Goal: Task Accomplishment & Management: Complete application form

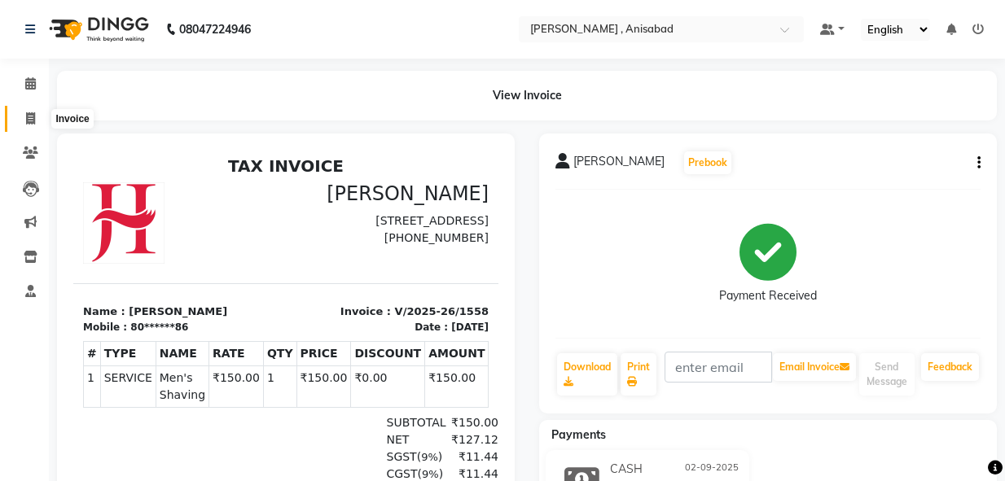
click at [26, 115] on icon at bounding box center [30, 118] width 9 height 12
select select "service"
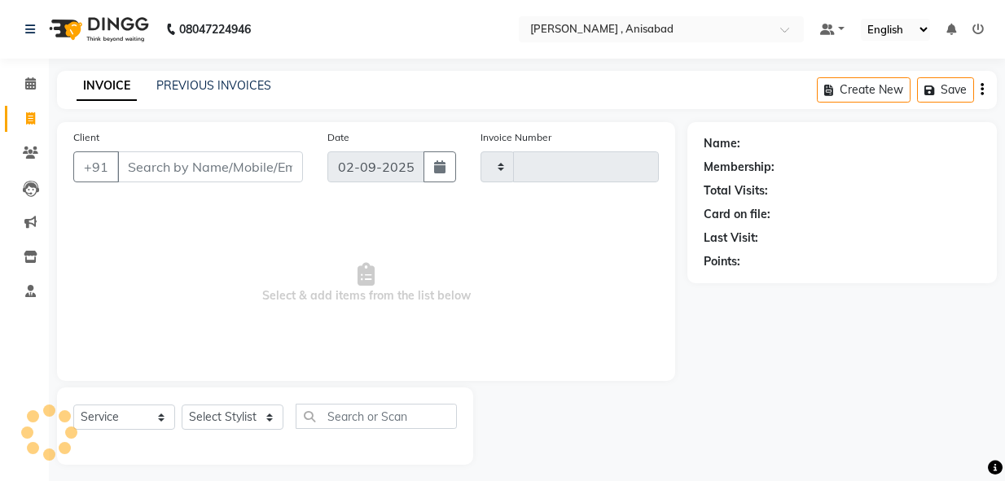
scroll to position [8, 0]
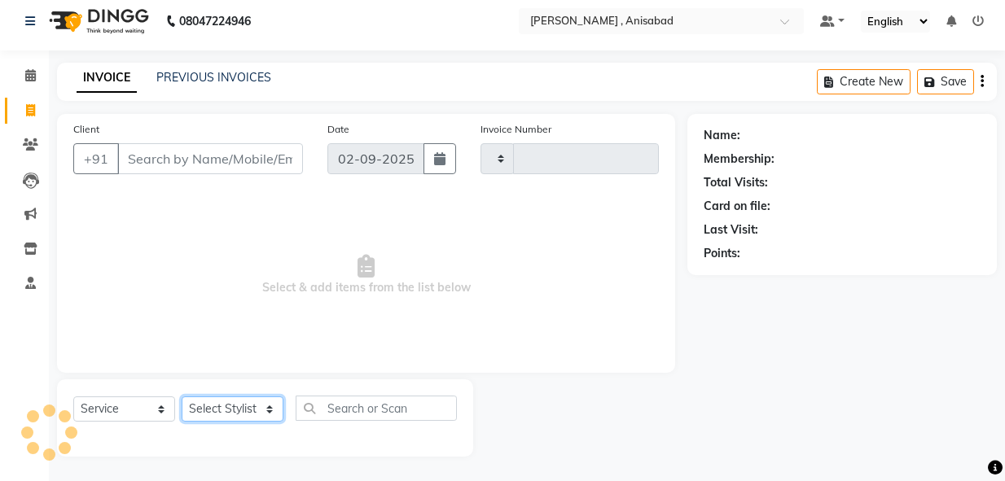
drag, startPoint x: 261, startPoint y: 403, endPoint x: 266, endPoint y: 411, distance: 8.8
click at [266, 410] on select "Select Stylist" at bounding box center [233, 409] width 102 height 25
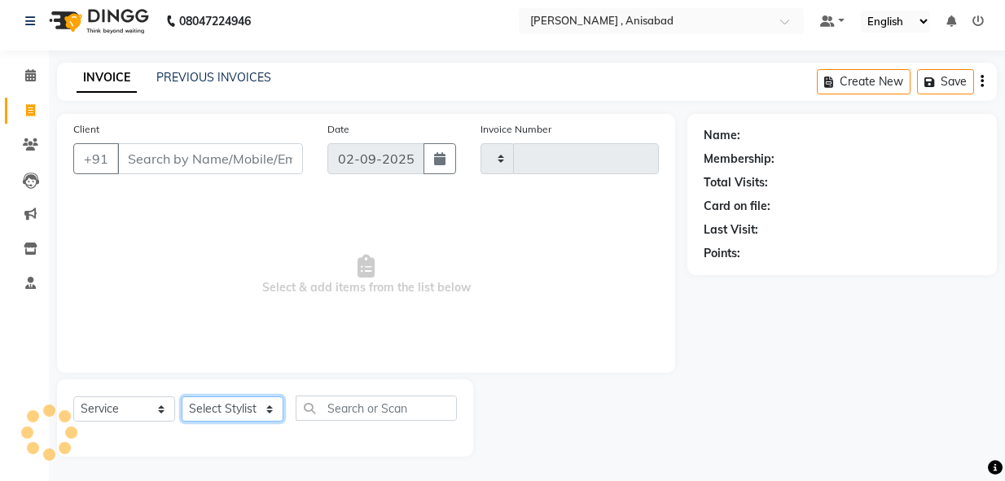
click at [266, 410] on select "Select Stylist" at bounding box center [233, 409] width 102 height 25
click at [269, 412] on select "Select Stylist" at bounding box center [233, 409] width 102 height 25
click at [269, 414] on select "Select Stylist" at bounding box center [233, 409] width 102 height 25
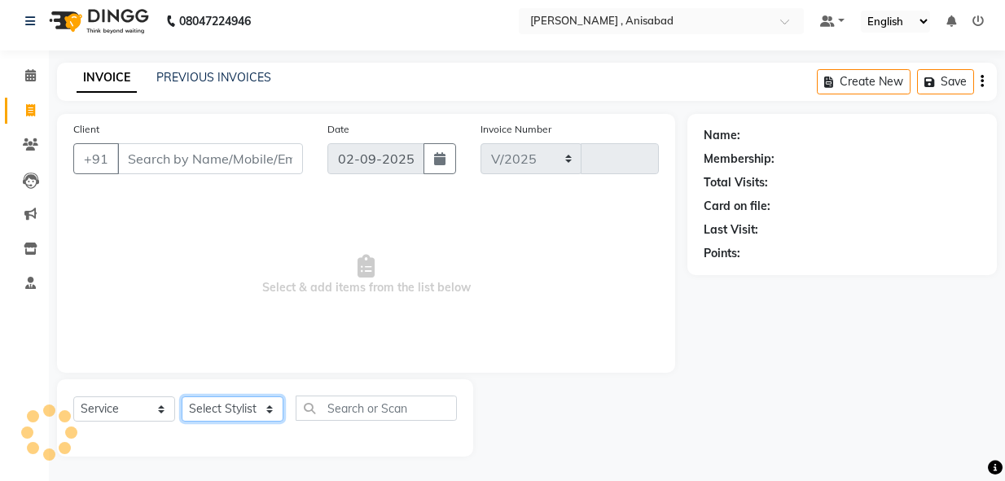
select select "6967"
type input "1559"
click at [270, 414] on select "Select Stylist" at bounding box center [233, 409] width 102 height 25
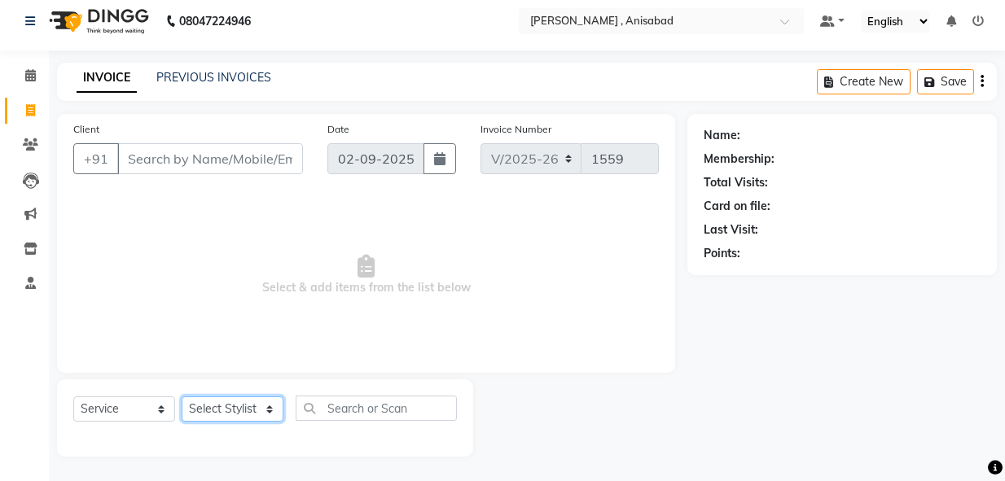
click at [270, 414] on select "Select Stylist ANIMA SINGH md [PERSON_NAME] [PERSON_NAME] [PERSON_NAME]" at bounding box center [233, 409] width 102 height 25
select select "55248"
click at [182, 397] on select "Select Stylist ANIMA SINGH md [PERSON_NAME] [PERSON_NAME] [PERSON_NAME]" at bounding box center [233, 409] width 102 height 25
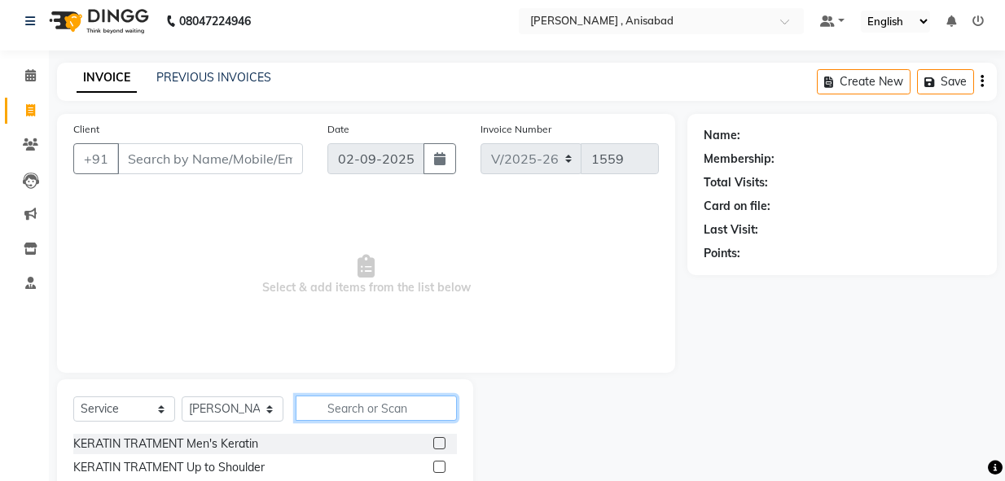
click at [342, 407] on input "text" at bounding box center [376, 408] width 161 height 25
type input "h"
type input "root"
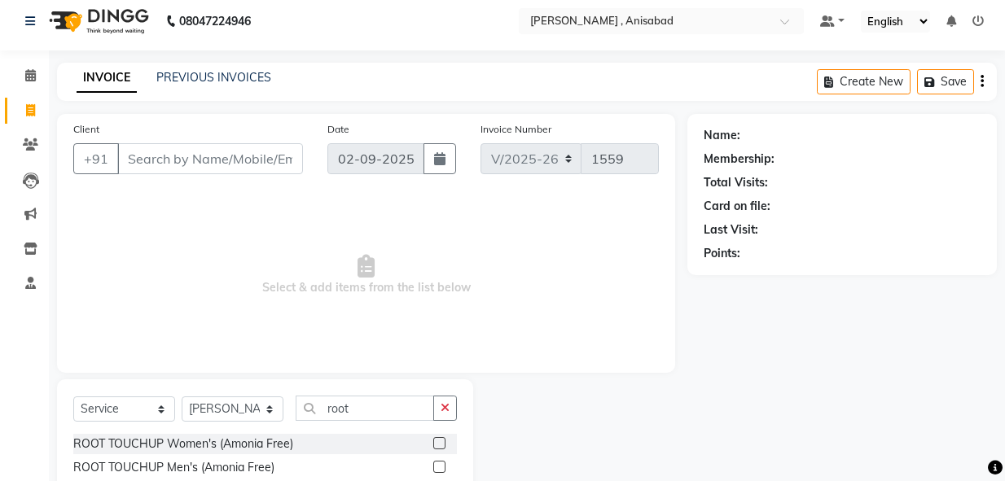
drag, startPoint x: 439, startPoint y: 446, endPoint x: 425, endPoint y: 439, distance: 15.3
click at [437, 446] on label at bounding box center [439, 443] width 12 height 12
click at [437, 446] on input "checkbox" at bounding box center [438, 444] width 11 height 11
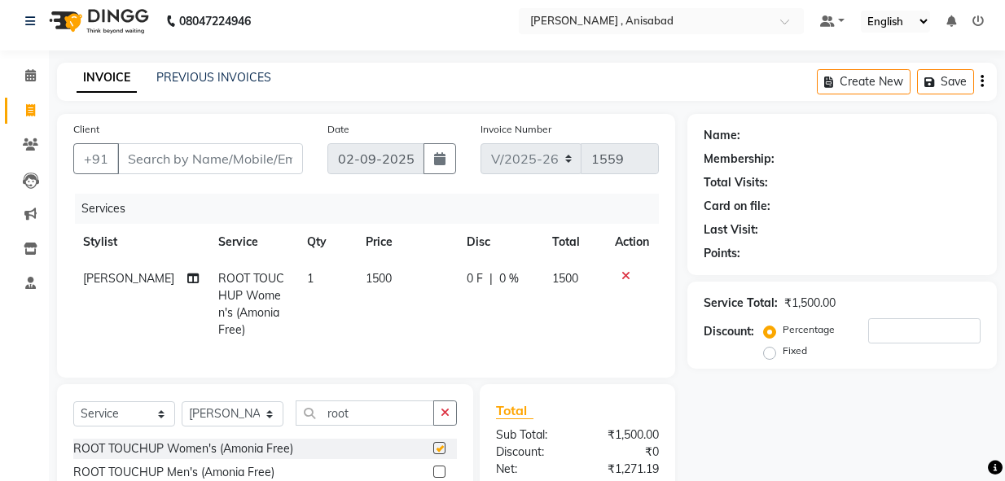
checkbox input "false"
click at [274, 427] on select "Select Stylist ANIMA SINGH md [PERSON_NAME] [PERSON_NAME] [PERSON_NAME]" at bounding box center [233, 414] width 102 height 25
select select "59619"
click at [182, 415] on select "Select Stylist ANIMA SINGH md [PERSON_NAME] [PERSON_NAME] [PERSON_NAME]" at bounding box center [233, 414] width 102 height 25
click at [394, 420] on input "root" at bounding box center [365, 413] width 138 height 25
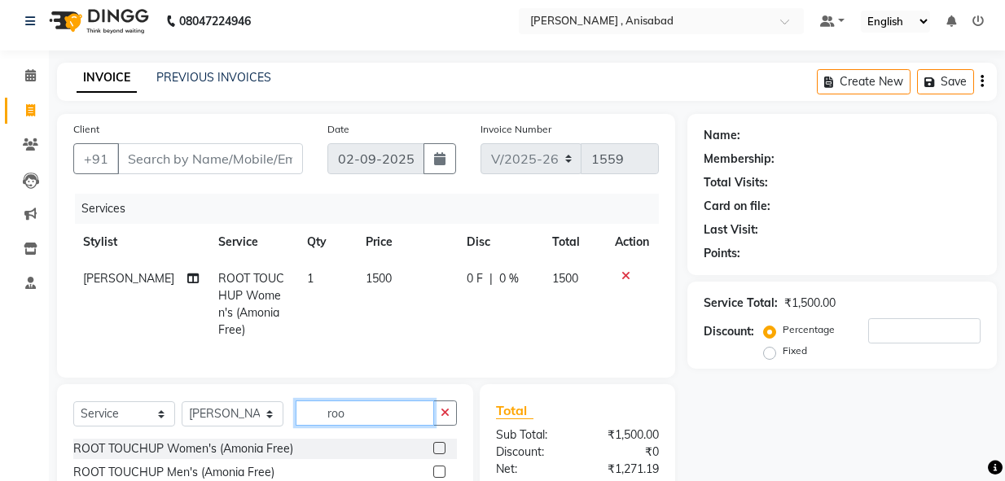
type input "root"
click at [437, 455] on label at bounding box center [439, 448] width 12 height 12
click at [437, 455] on input "checkbox" at bounding box center [438, 449] width 11 height 11
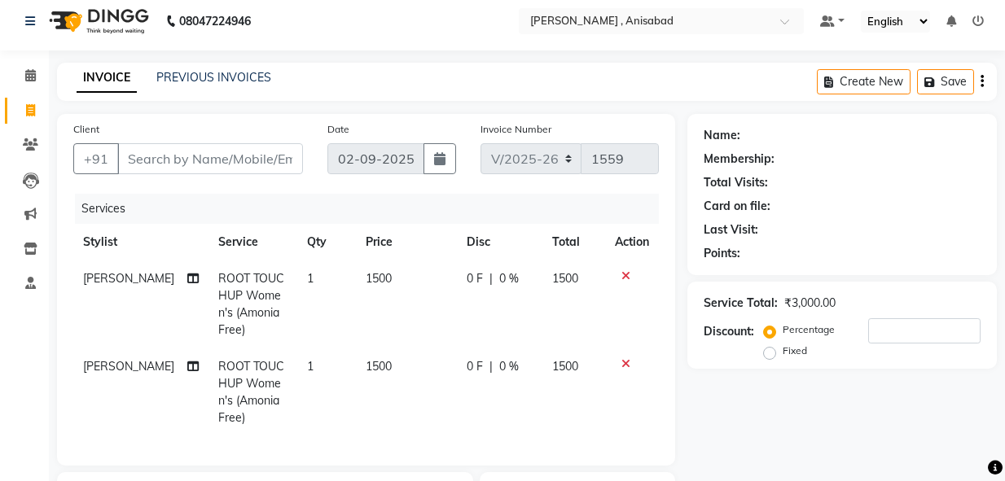
checkbox input "false"
click at [34, 107] on icon at bounding box center [30, 110] width 9 height 12
select select "service"
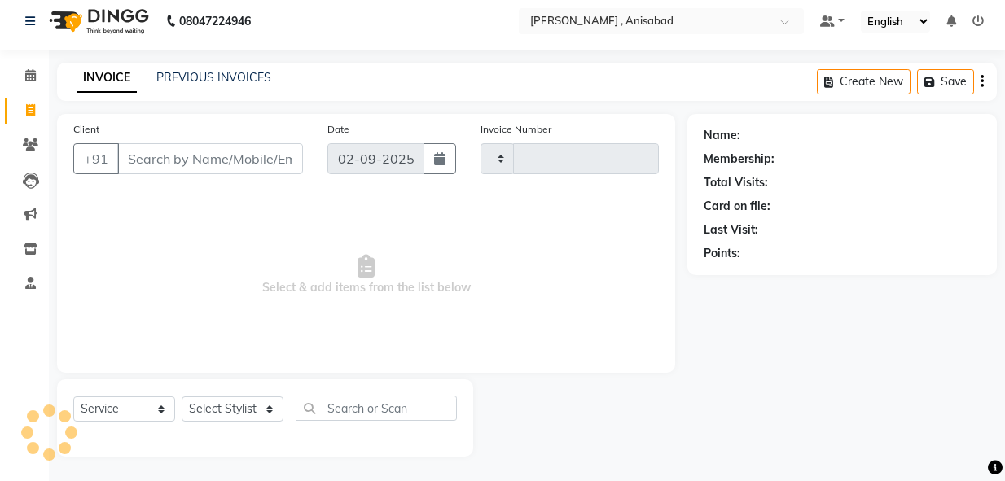
type input "1559"
select select "6967"
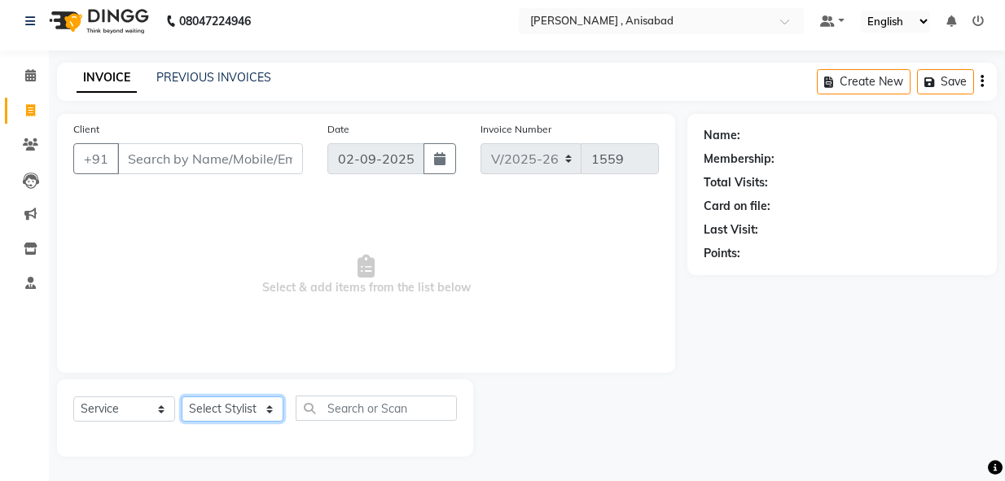
click at [271, 401] on select "Select Stylist ANIMA SINGH md [PERSON_NAME] [PERSON_NAME] [PERSON_NAME]" at bounding box center [233, 409] width 102 height 25
select select "55248"
click at [182, 397] on select "Select Stylist ANIMA SINGH md [PERSON_NAME] [PERSON_NAME] [PERSON_NAME]" at bounding box center [233, 409] width 102 height 25
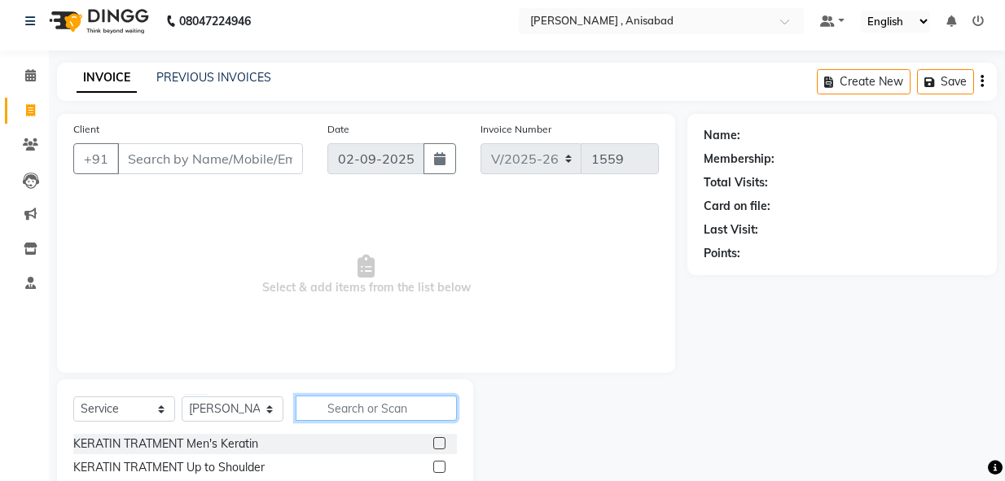
click at [347, 401] on input "text" at bounding box center [376, 408] width 161 height 25
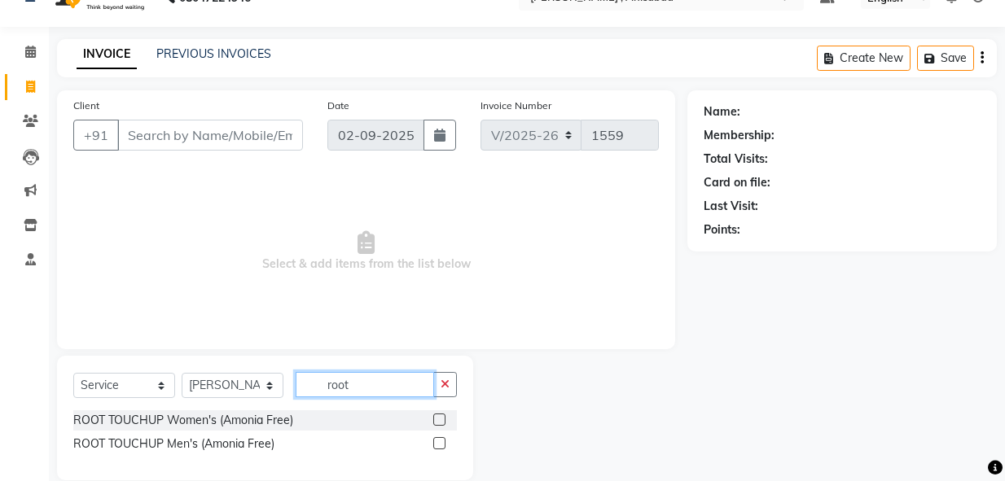
scroll to position [55, 0]
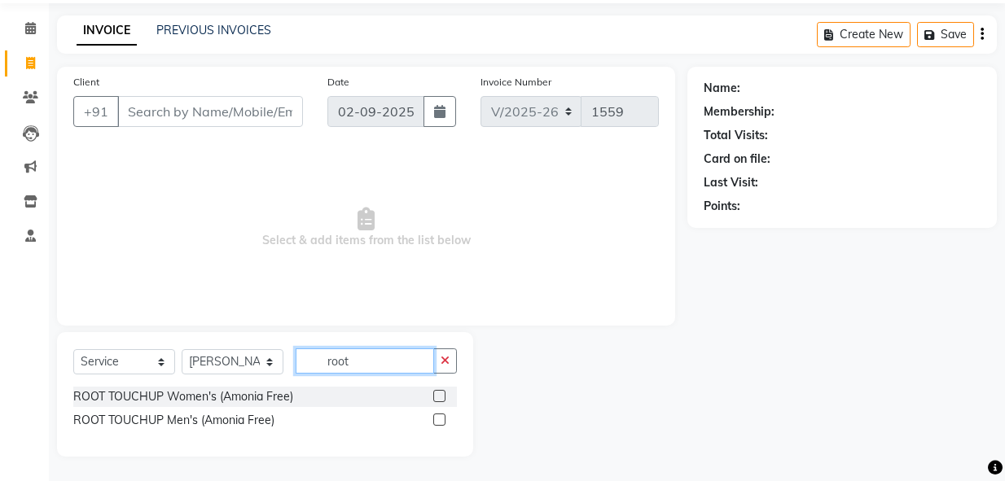
type input "root"
click at [437, 420] on label at bounding box center [439, 420] width 12 height 12
click at [437, 420] on input "checkbox" at bounding box center [438, 420] width 11 height 11
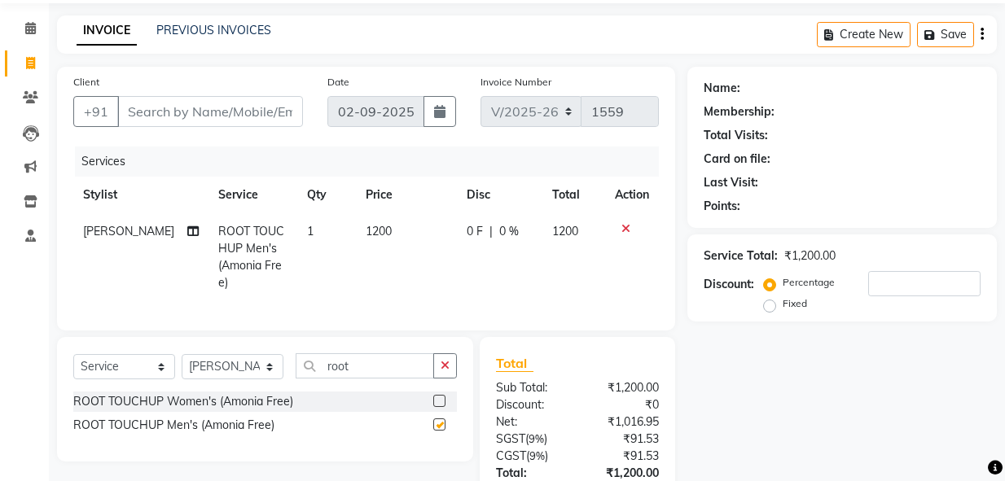
checkbox input "false"
click at [271, 360] on select "Select Stylist ANIMA SINGH md [PERSON_NAME] [PERSON_NAME] [PERSON_NAME]" at bounding box center [233, 366] width 102 height 25
select select "59619"
click at [182, 354] on select "Select Stylist ANIMA SINGH md [PERSON_NAME] [PERSON_NAME] [PERSON_NAME]" at bounding box center [233, 366] width 102 height 25
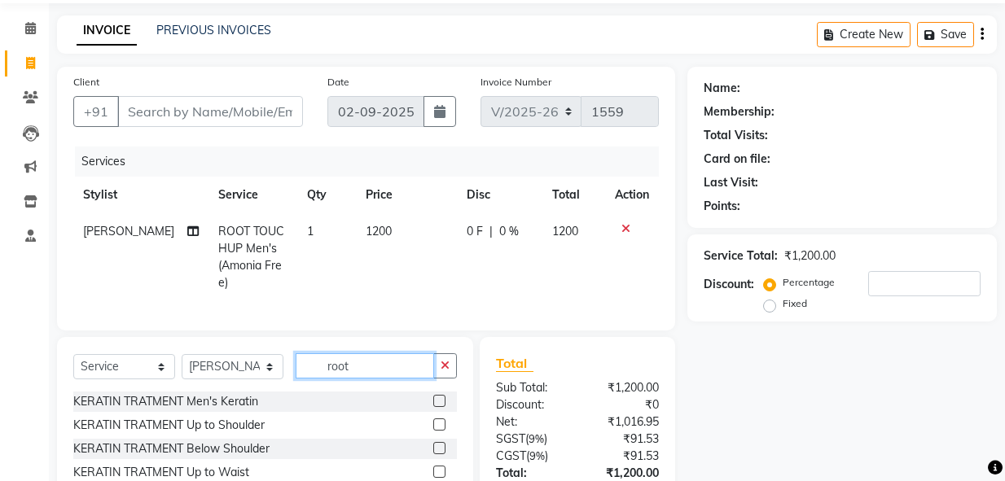
click at [374, 363] on input "root" at bounding box center [365, 366] width 138 height 25
type input "r"
type input "root"
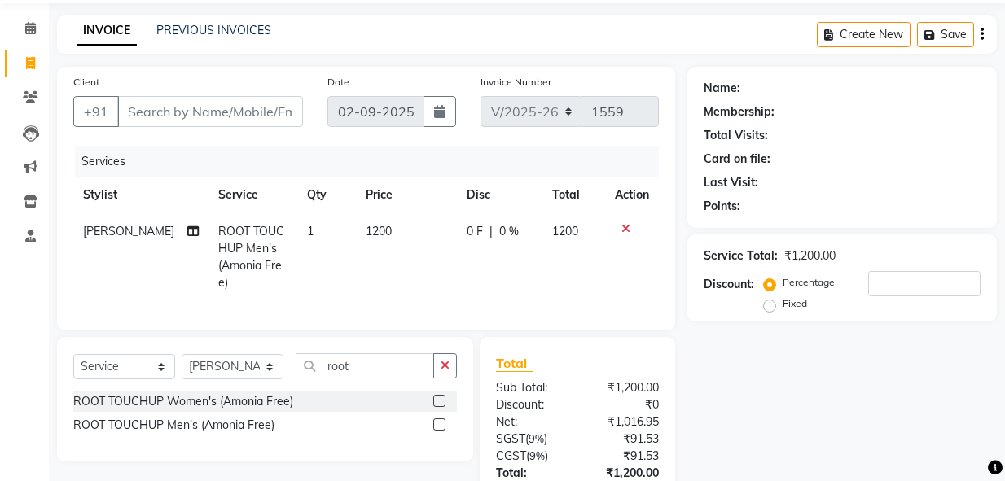
click at [440, 395] on label at bounding box center [439, 401] width 12 height 12
click at [440, 397] on input "checkbox" at bounding box center [438, 402] width 11 height 11
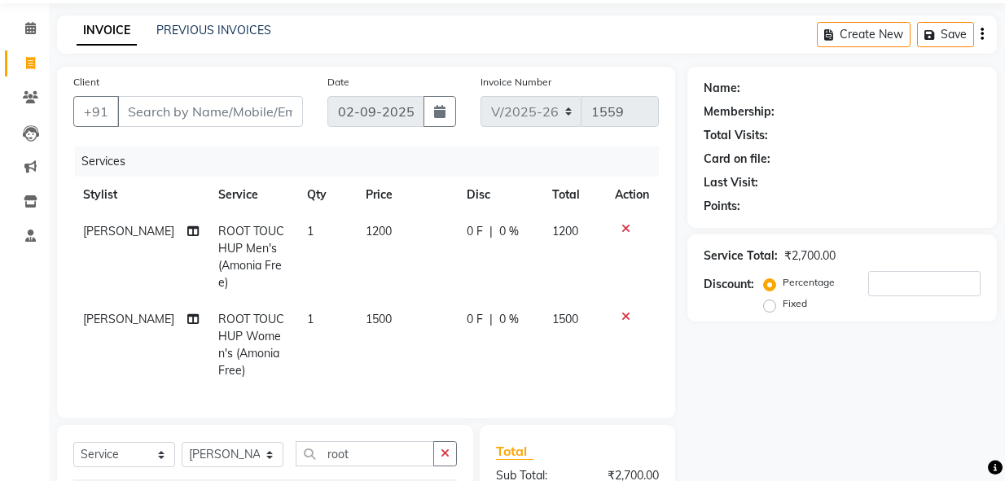
checkbox input "false"
click at [261, 108] on input "Client" at bounding box center [210, 111] width 186 height 31
type input "9"
type input "0"
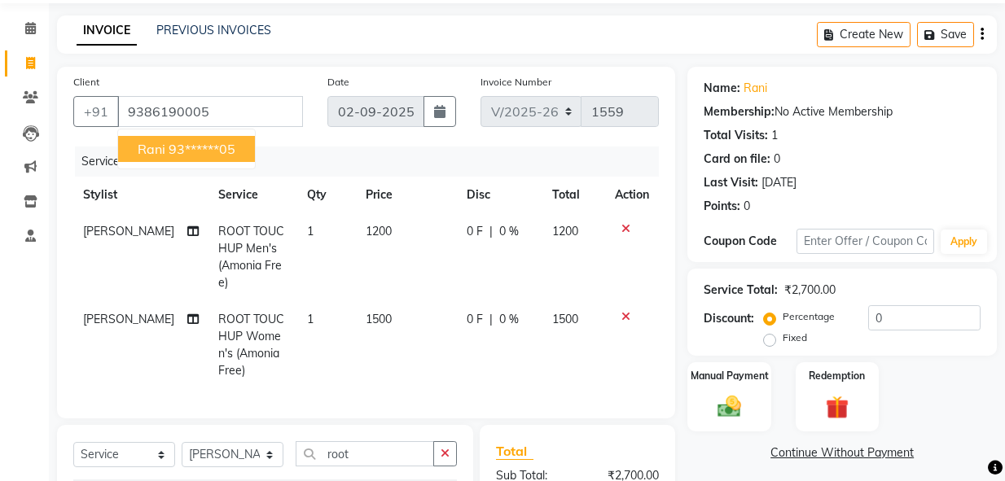
click at [239, 161] on button "rani 93******05" at bounding box center [186, 149] width 137 height 26
type input "93******05"
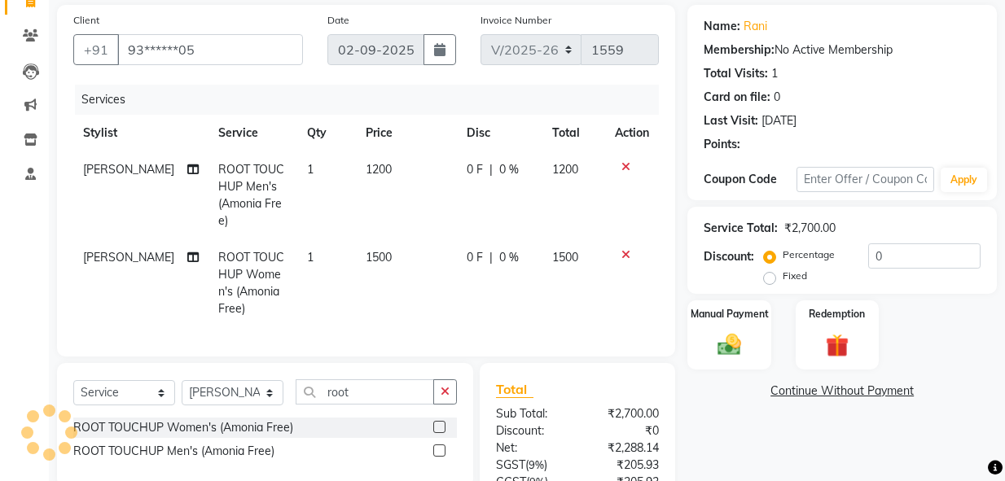
scroll to position [260, 0]
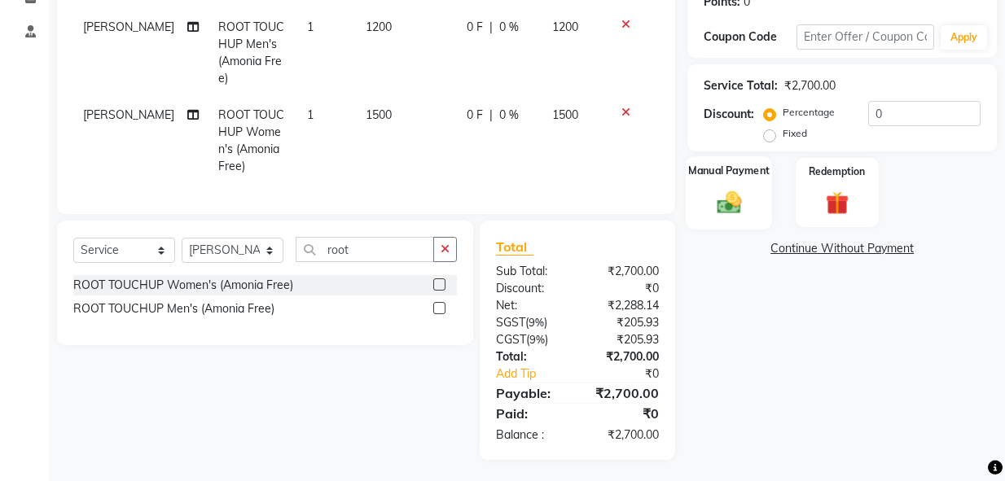
click at [729, 211] on img at bounding box center [730, 202] width 40 height 28
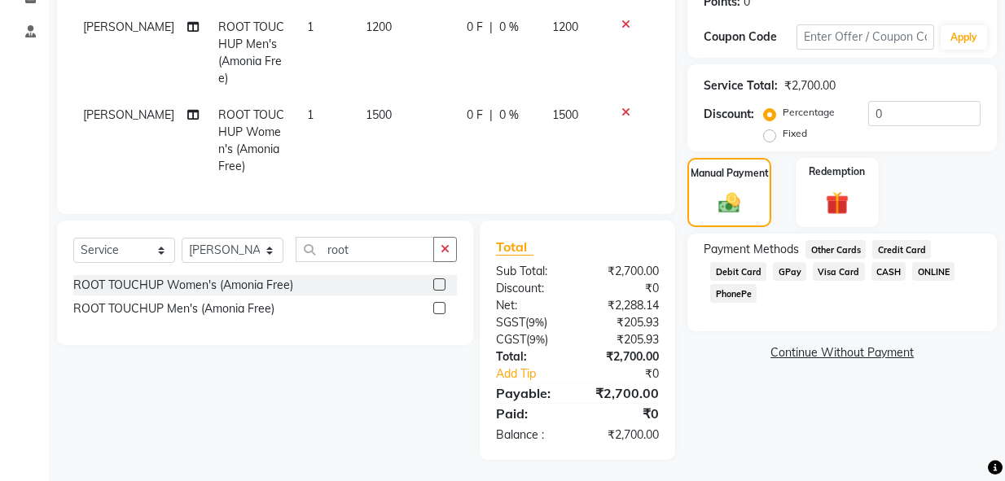
click at [783, 134] on label "Fixed" at bounding box center [795, 133] width 24 height 15
click at [771, 134] on input "Fixed" at bounding box center [772, 133] width 11 height 11
radio input "true"
click at [890, 114] on input "0" at bounding box center [924, 113] width 112 height 25
type input "3"
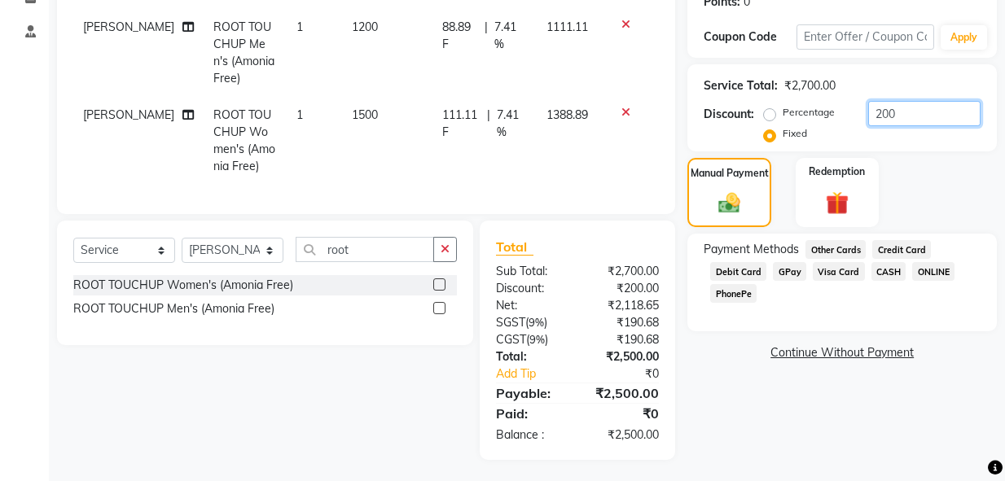
type input "200"
click at [894, 274] on span "CASH" at bounding box center [889, 271] width 35 height 19
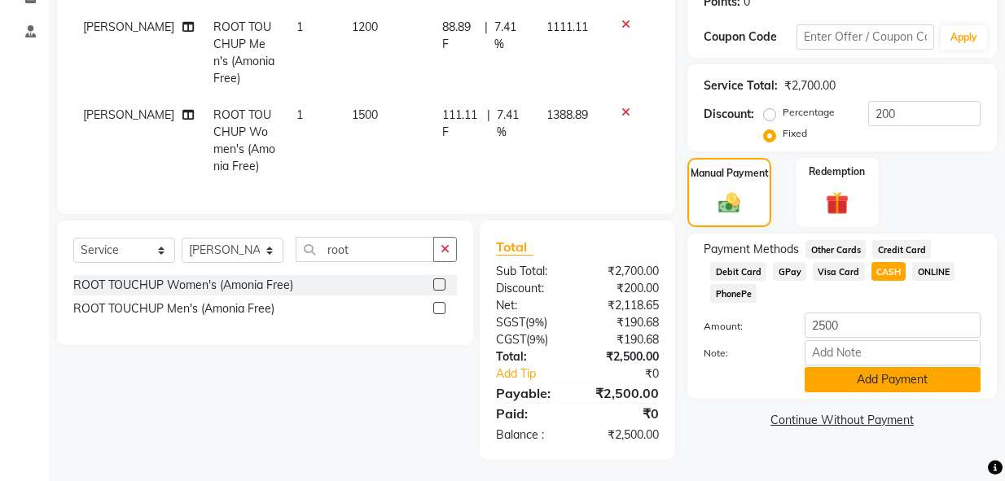
click at [894, 380] on button "Add Payment" at bounding box center [893, 379] width 176 height 25
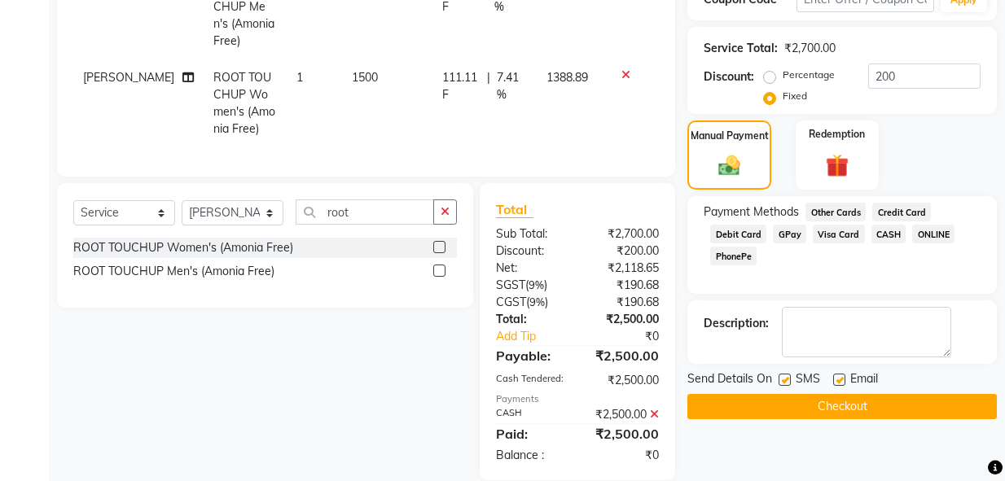
scroll to position [335, 0]
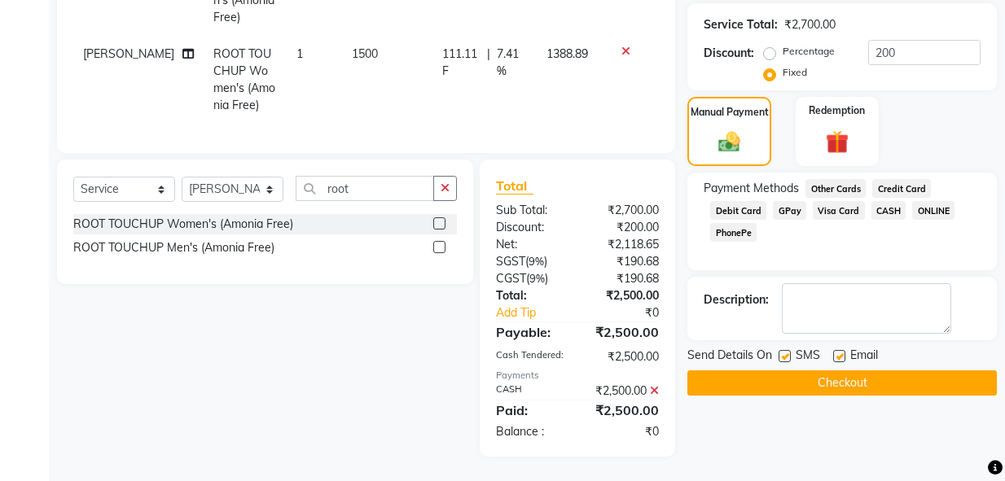
click at [892, 389] on div "Name: Rani Membership: No Active Membership Total Visits: 1 Card on file: 0 Las…" at bounding box center [849, 129] width 322 height 656
click at [886, 375] on button "Checkout" at bounding box center [843, 383] width 310 height 25
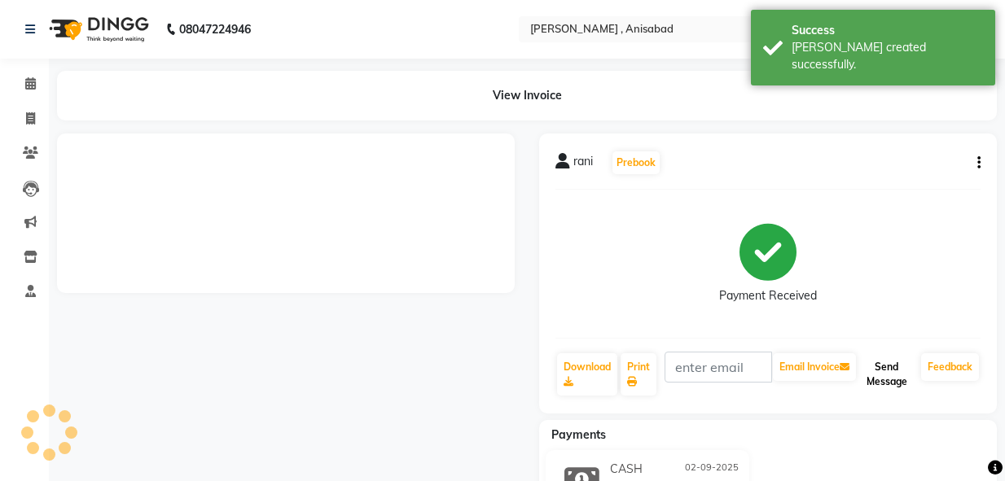
click at [885, 367] on button "Send Message" at bounding box center [886, 375] width 55 height 42
